Goal: Information Seeking & Learning: Learn about a topic

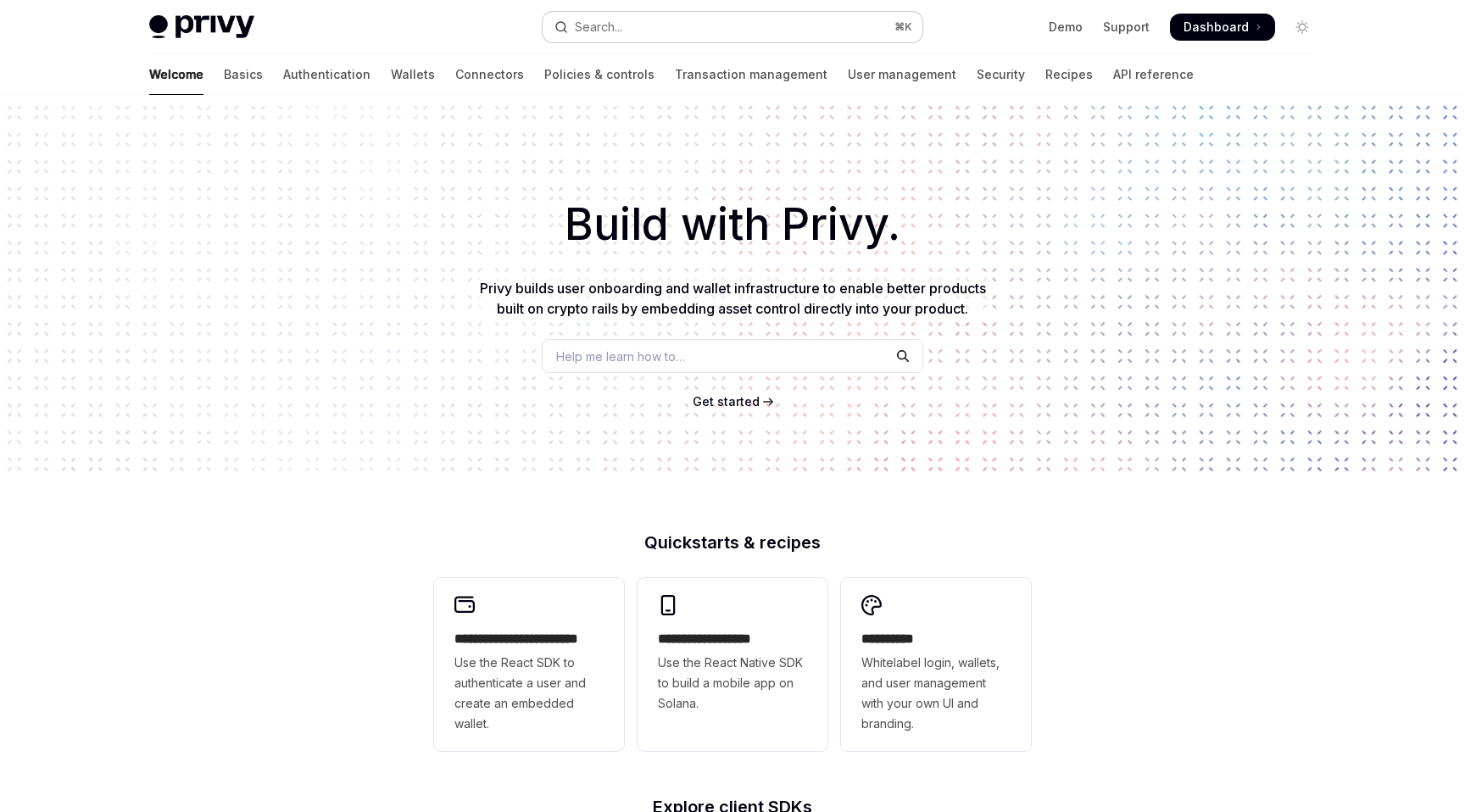
click at [716, 24] on button "Search... ⌘ K" at bounding box center [732, 27] width 380 height 31
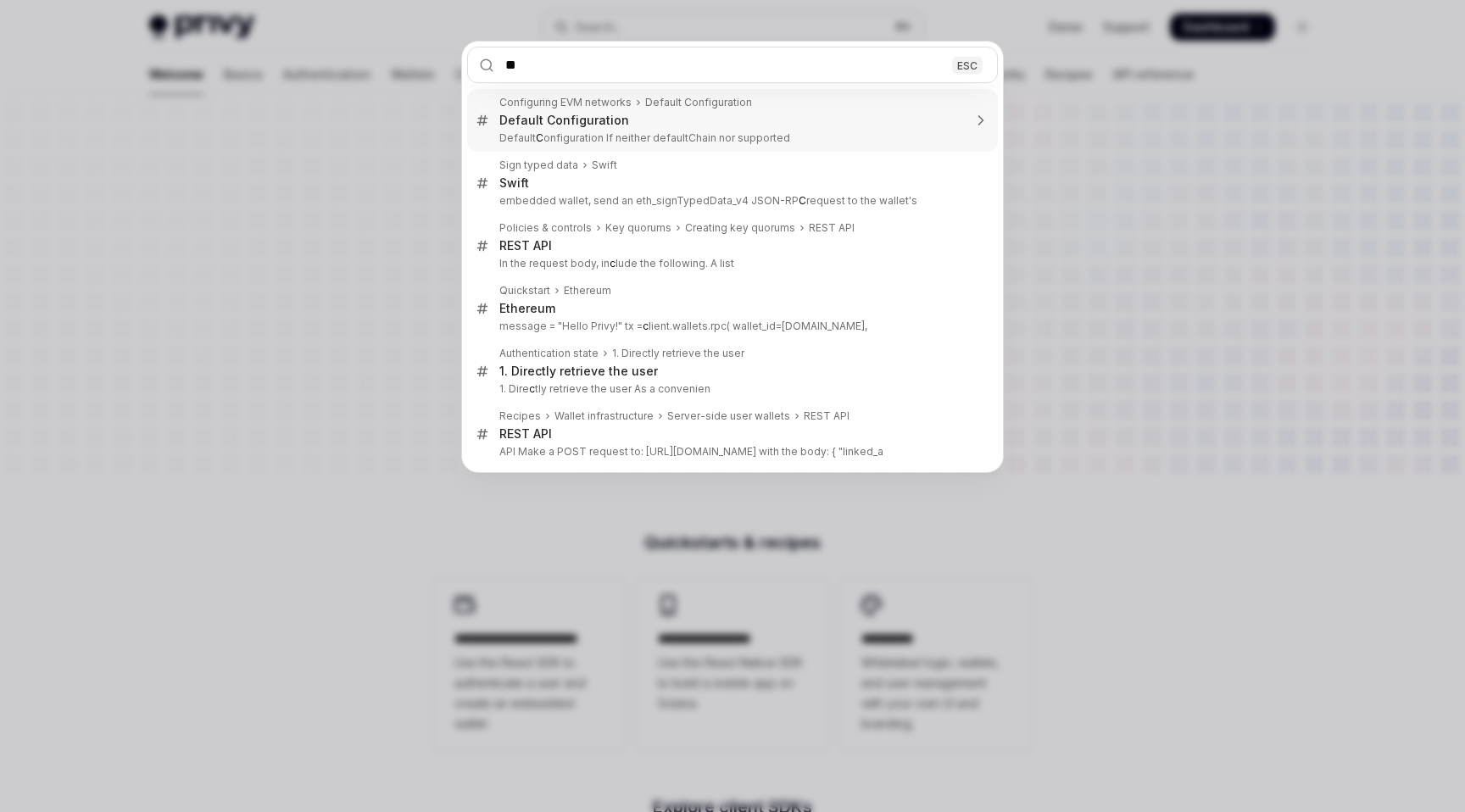
type input "***"
type textarea "*"
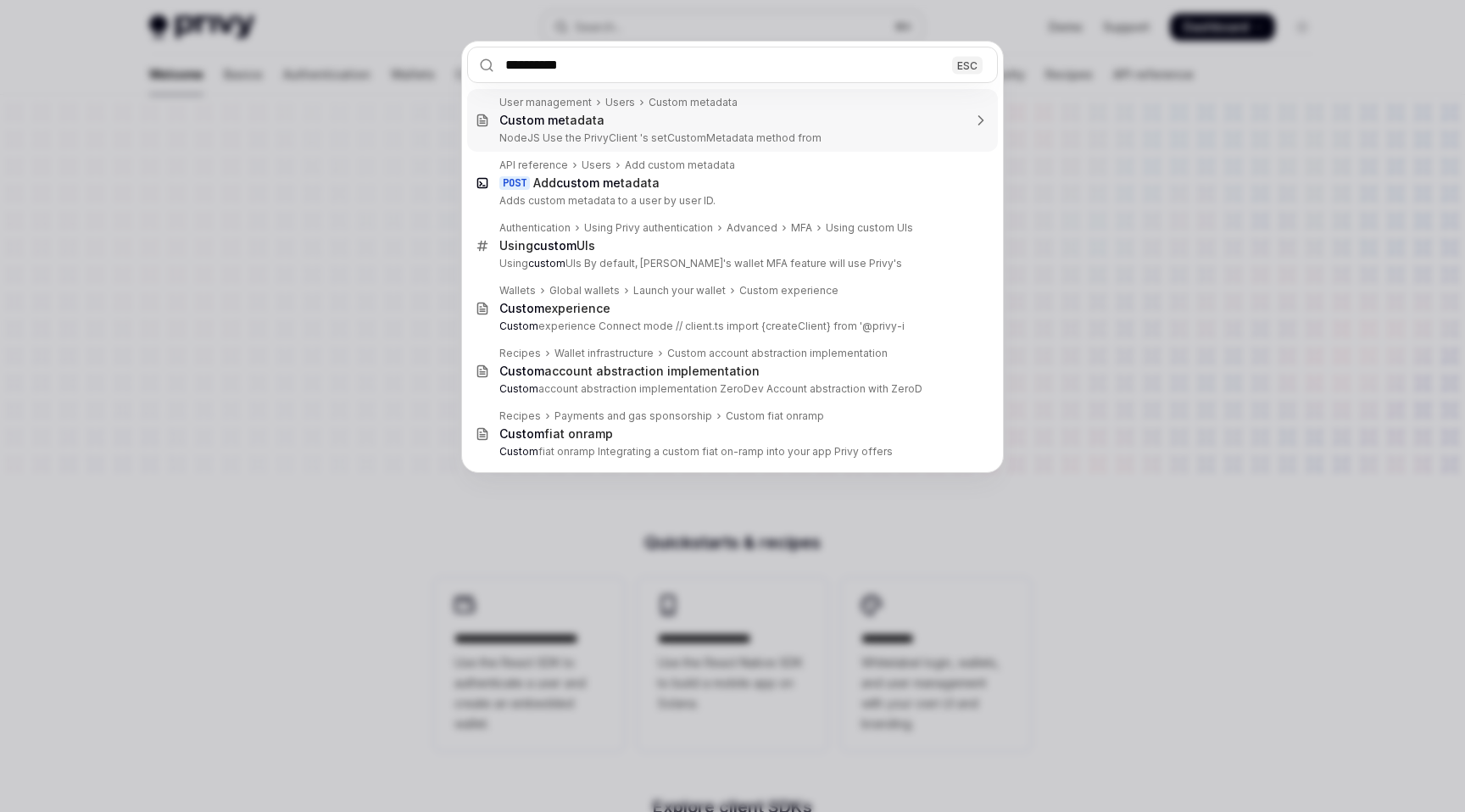
type input "**********"
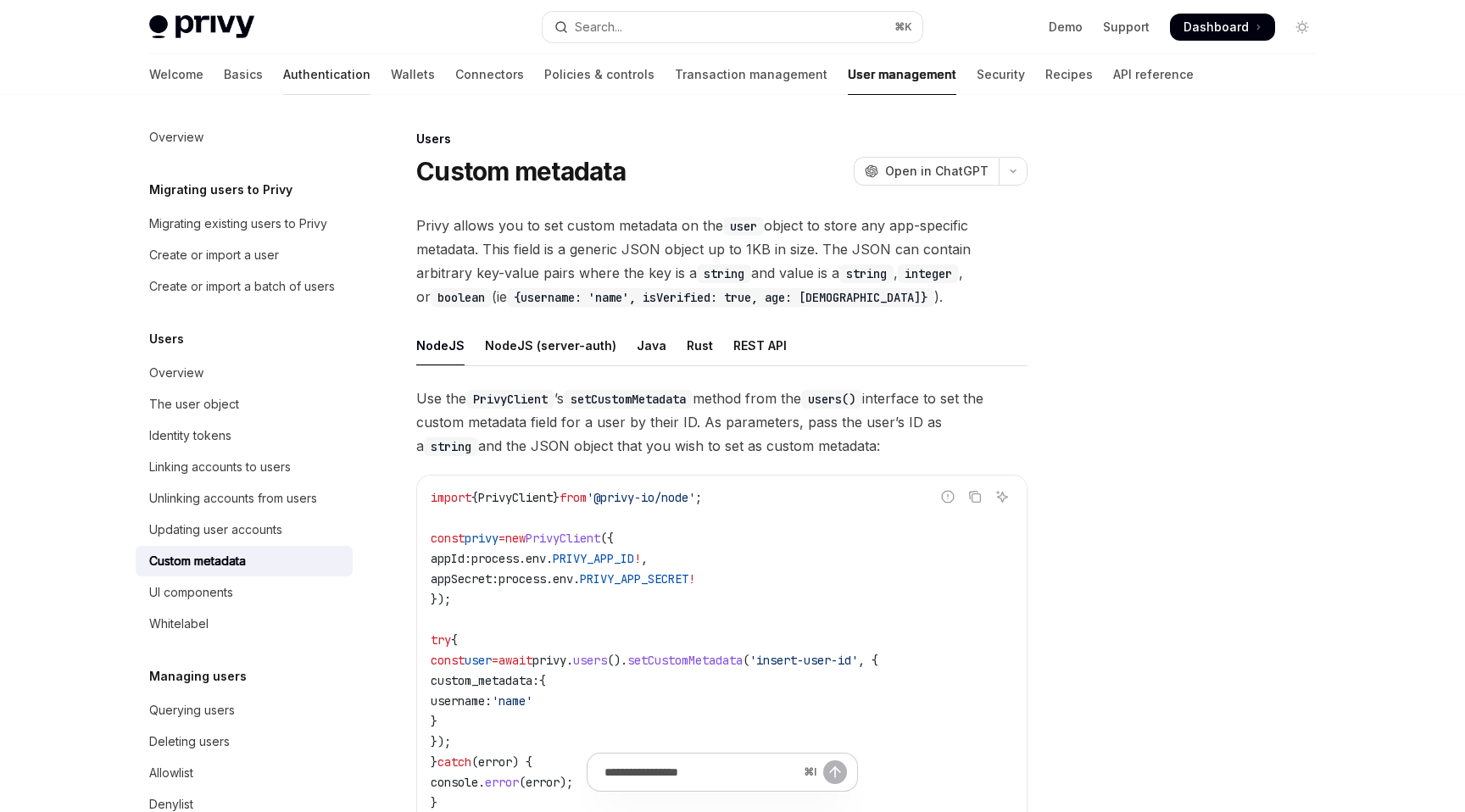
click at [283, 83] on link "Authentication" at bounding box center [327, 74] width 87 height 41
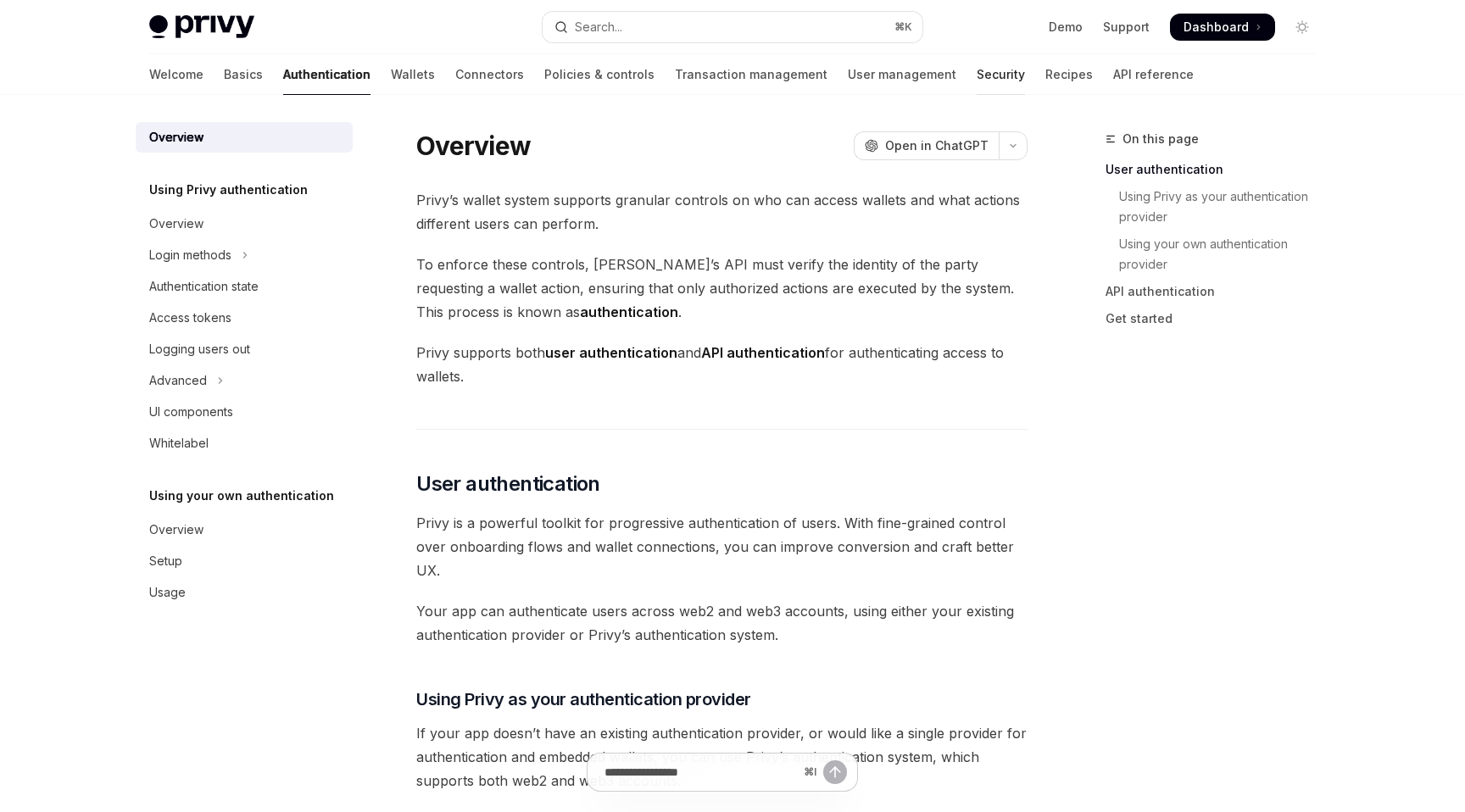
click at [977, 84] on link "Security" at bounding box center [1000, 74] width 48 height 41
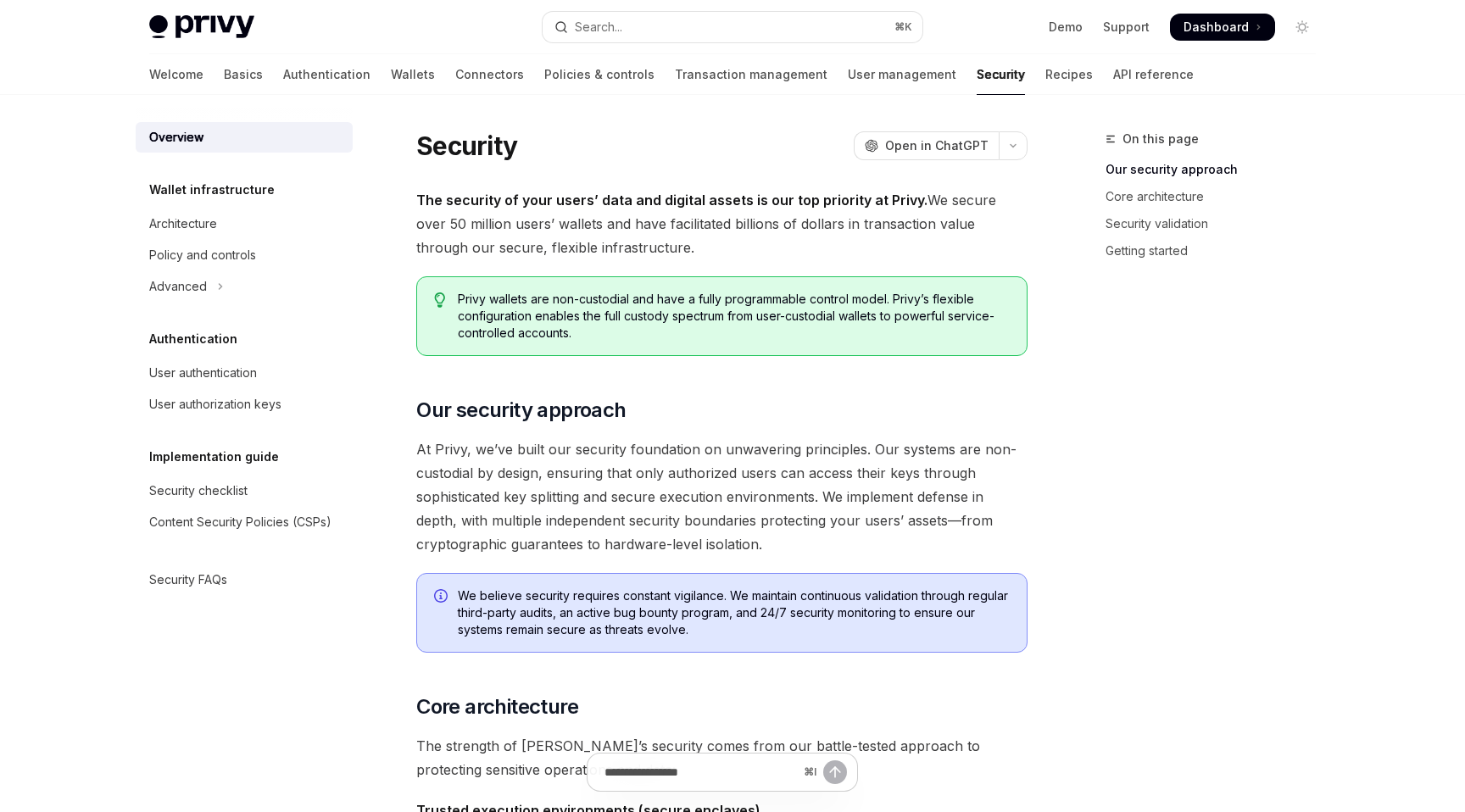
click at [936, 87] on div "Welcome Basics Authentication Wallets Connectors Policies & controls Transactio…" at bounding box center [672, 74] width 1045 height 41
click at [1045, 85] on link "Recipes" at bounding box center [1068, 74] width 47 height 41
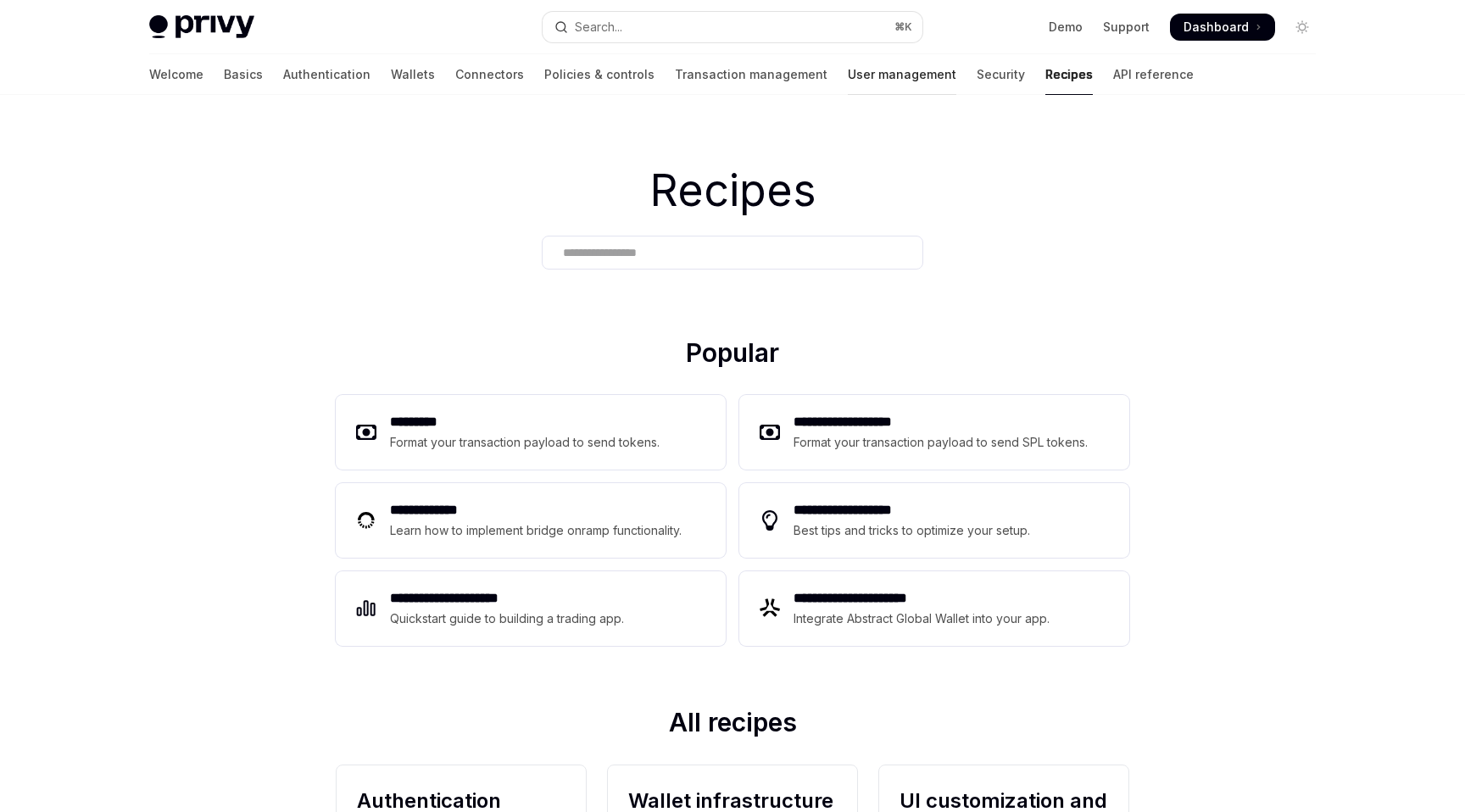
click at [847, 84] on link "User management" at bounding box center [902, 74] width 108 height 41
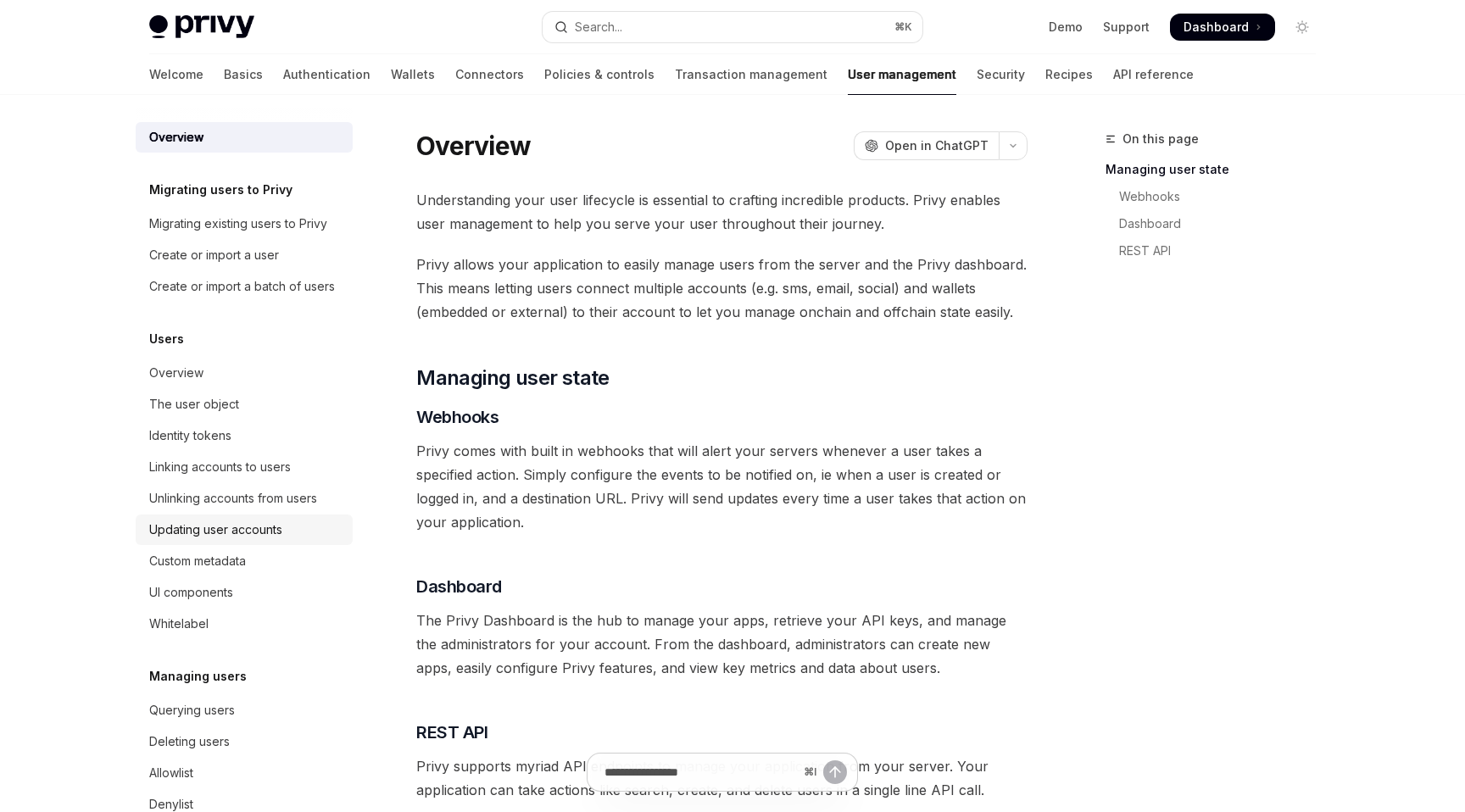
click at [247, 533] on div "Updating user accounts" at bounding box center [216, 529] width 133 height 20
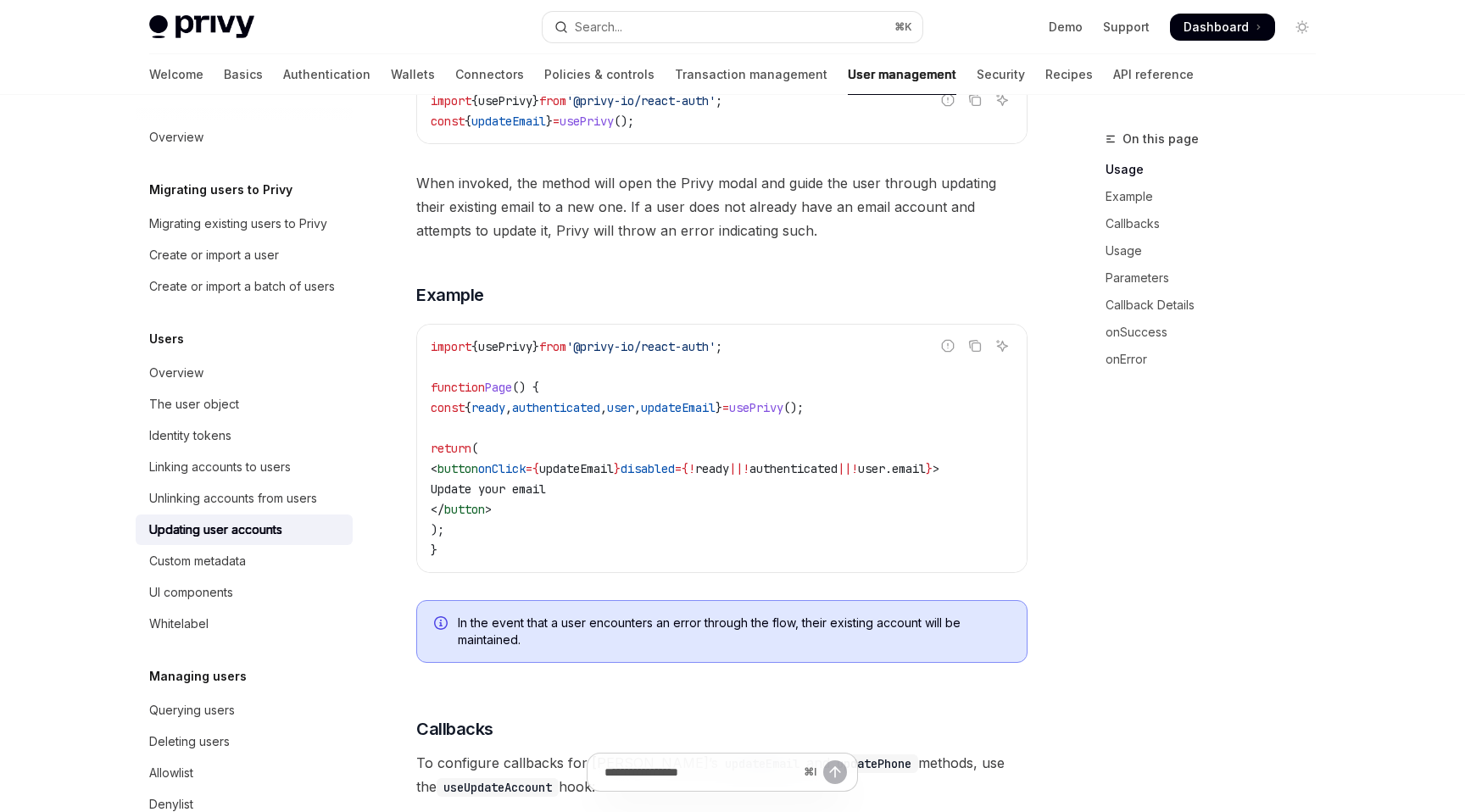
scroll to position [447, 0]
click at [256, 401] on div "The user object" at bounding box center [245, 403] width 193 height 20
type textarea "*"
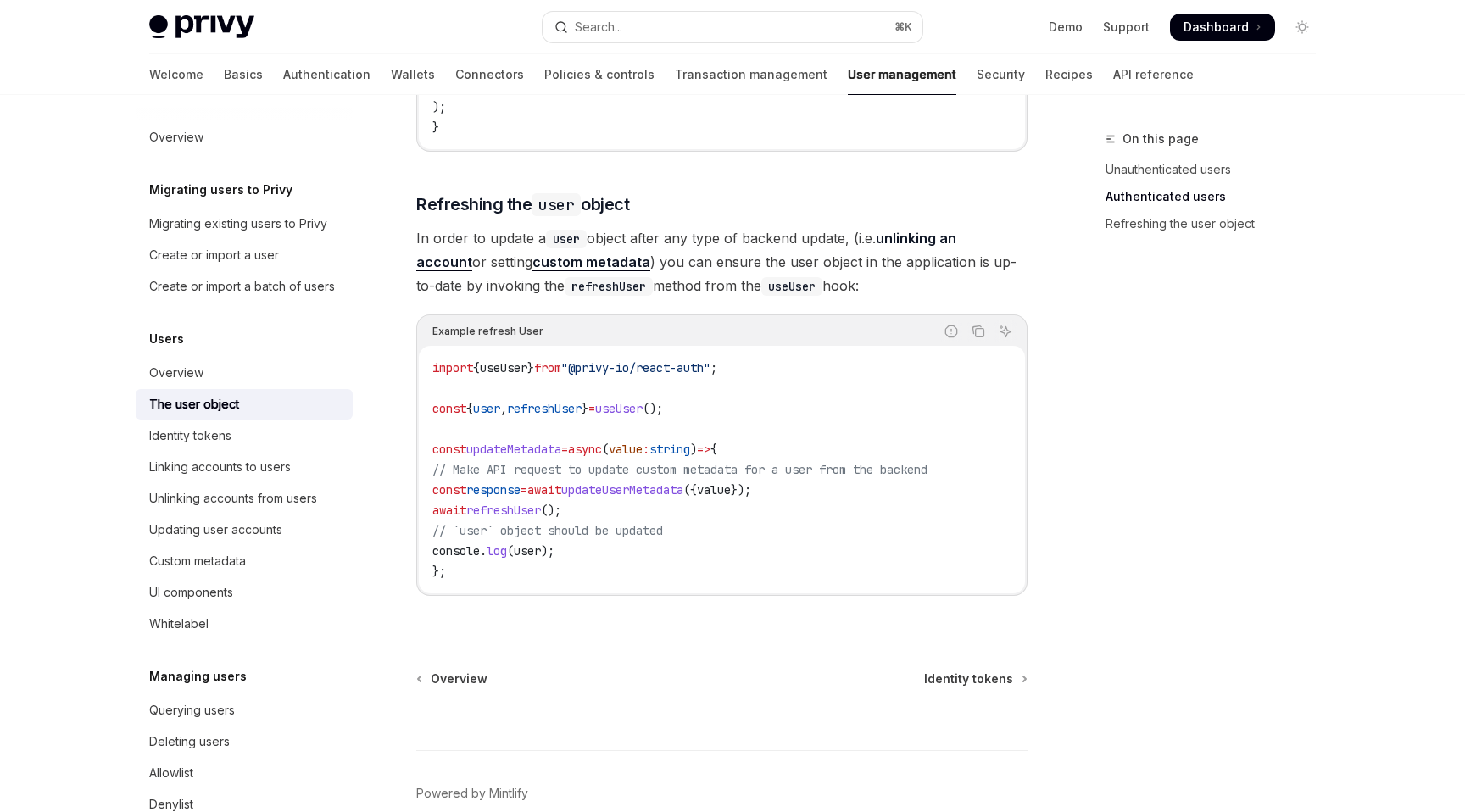
scroll to position [2011, 0]
